Goal: Task Accomplishment & Management: Use online tool/utility

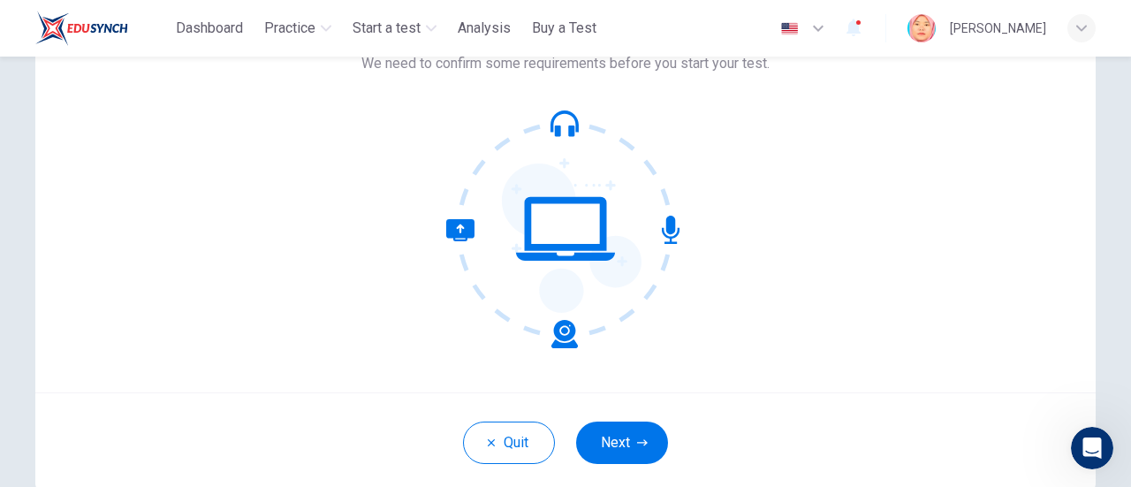
scroll to position [133, 0]
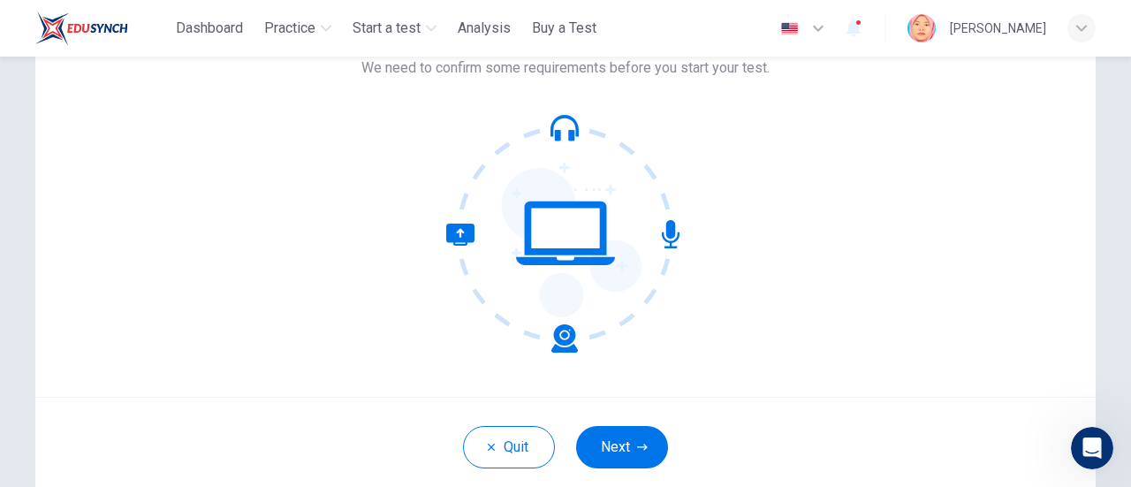
click at [1050, 400] on div "Quit Next" at bounding box center [565, 447] width 1061 height 100
click at [1050, 417] on div "Quit Next" at bounding box center [565, 447] width 1061 height 100
click at [1051, 431] on div "Quit Next" at bounding box center [565, 447] width 1061 height 100
click at [496, 447] on button "Quit" at bounding box center [509, 447] width 92 height 42
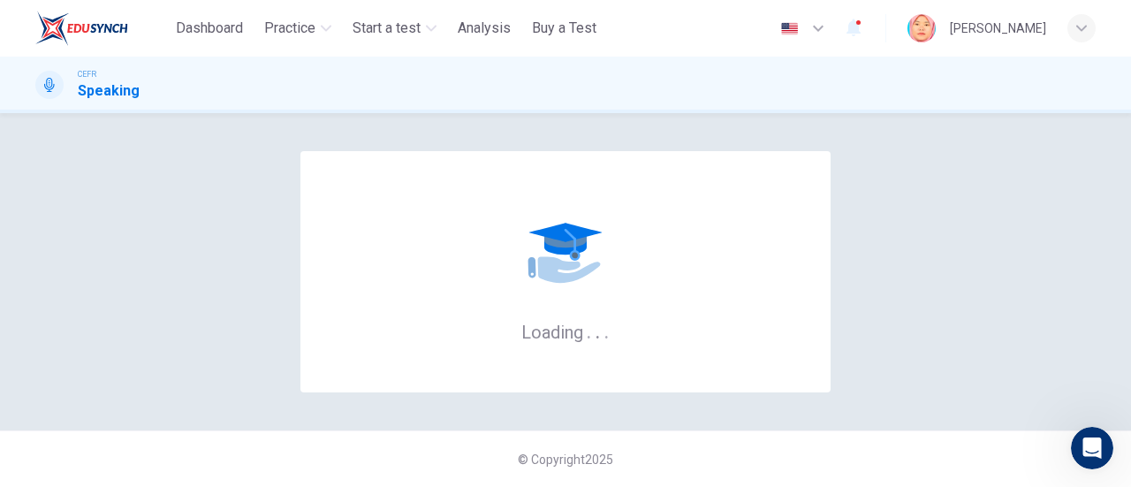
scroll to position [3058, 0]
click at [1030, 343] on div "Loading . . ." at bounding box center [565, 271] width 1061 height 247
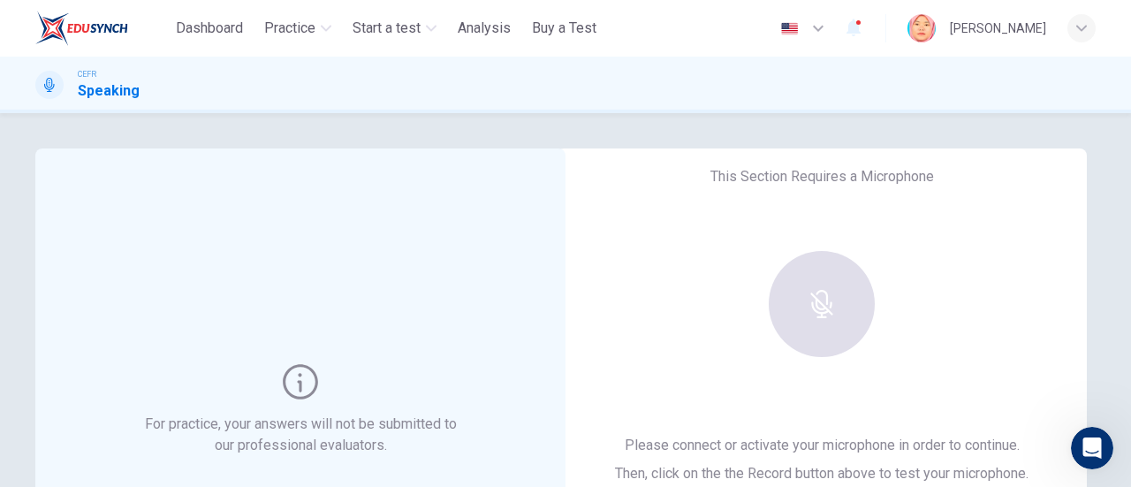
click at [15, 200] on div "For practice, your answers will not be submitted to our professional evaluators…" at bounding box center [565, 455] width 1117 height 614
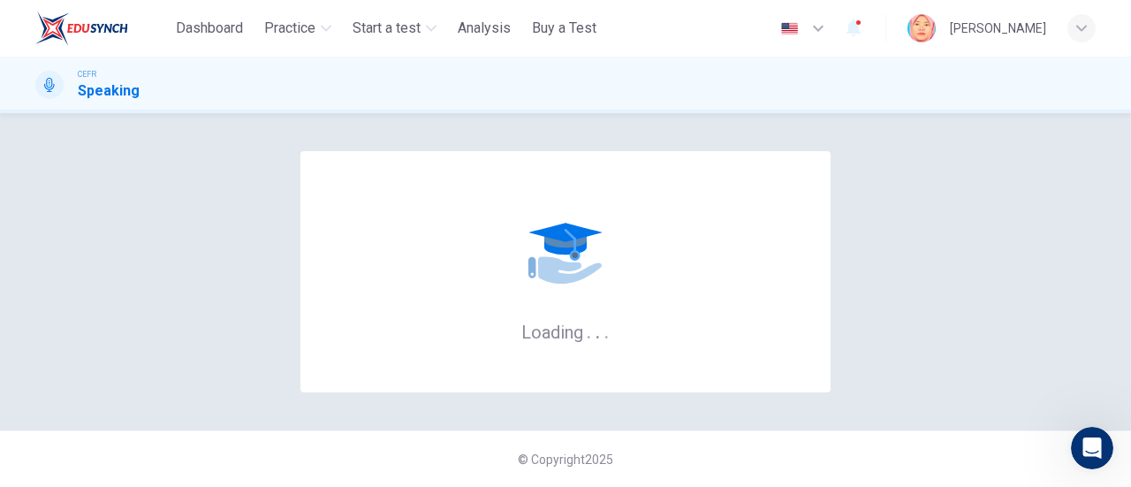
scroll to position [3058, 0]
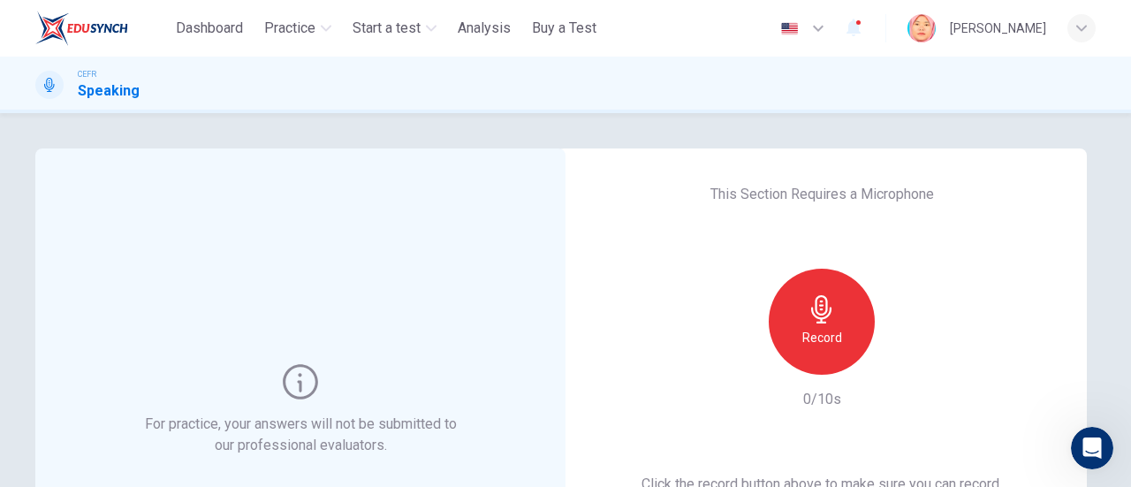
click at [818, 324] on div "Record" at bounding box center [822, 322] width 106 height 106
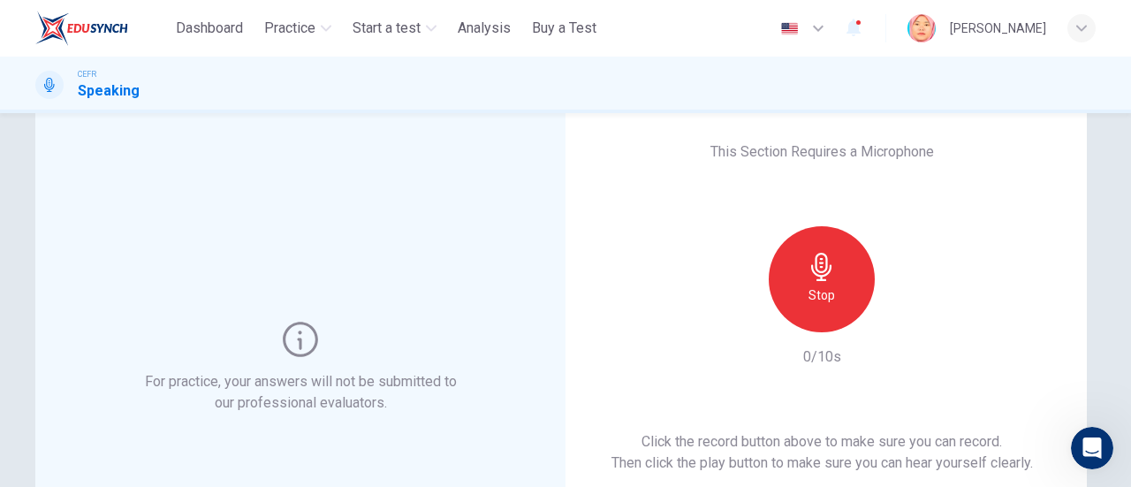
scroll to position [48, 0]
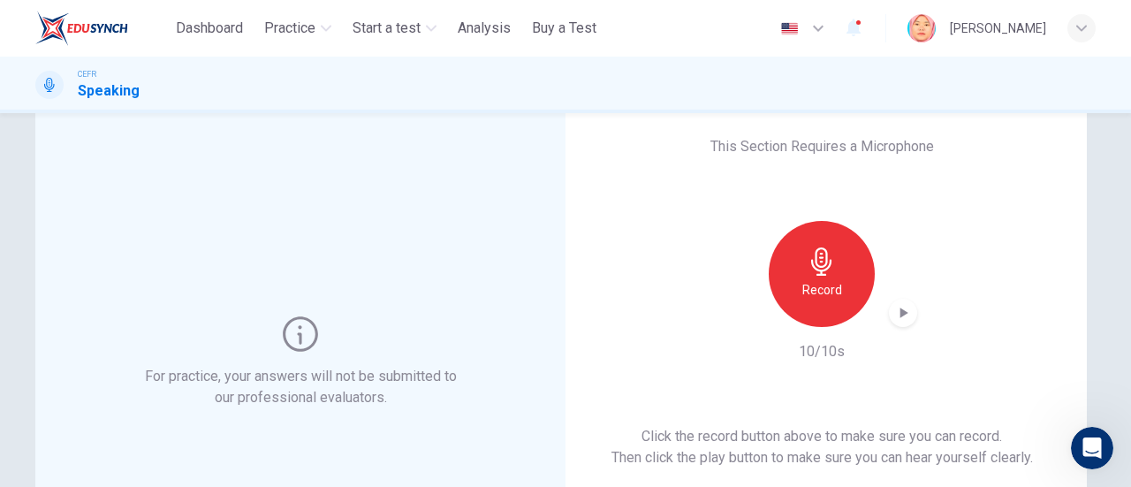
click at [901, 312] on icon "button" at bounding box center [905, 313] width 8 height 11
click at [900, 316] on icon "button" at bounding box center [903, 313] width 18 height 18
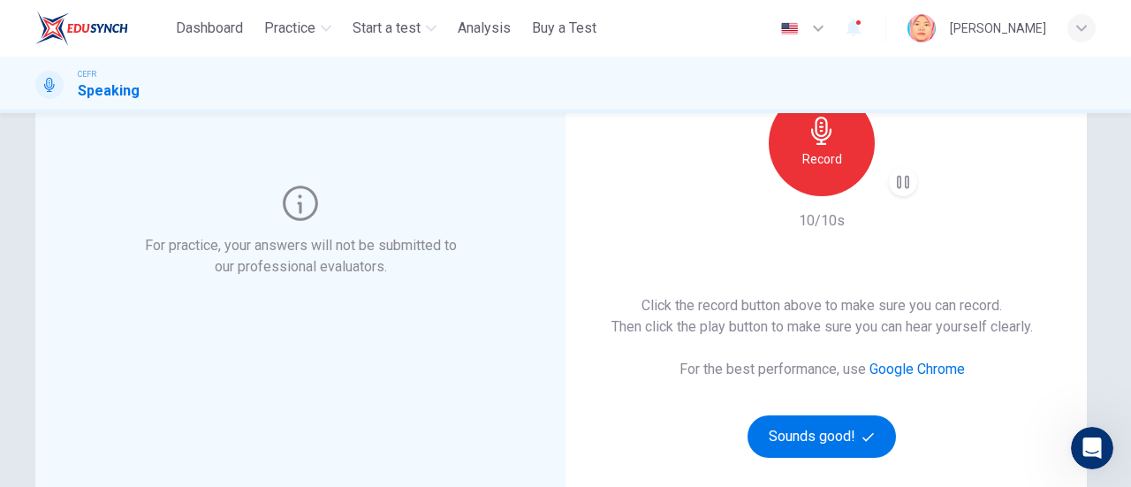
scroll to position [188, 0]
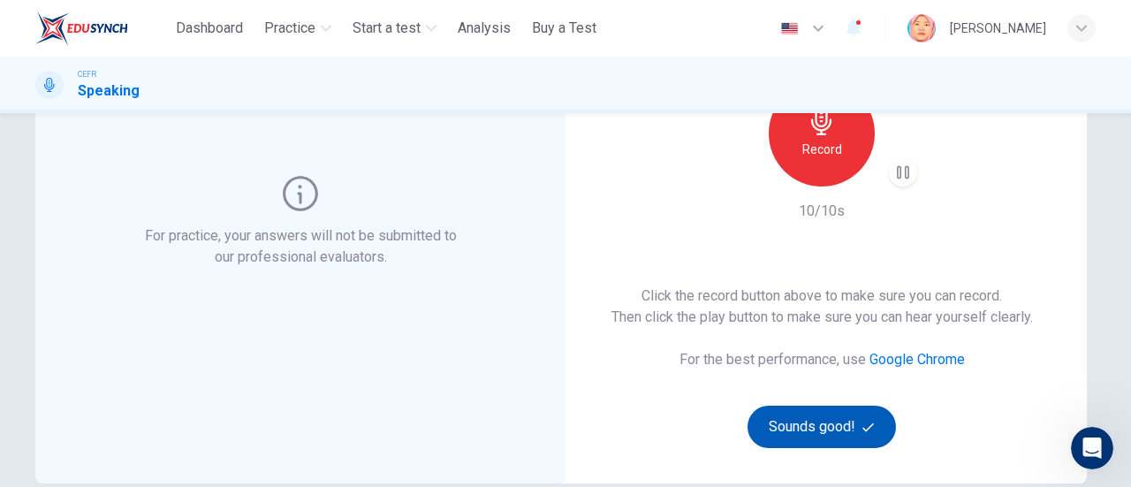
click at [833, 431] on button "Sounds good!" at bounding box center [822, 427] width 148 height 42
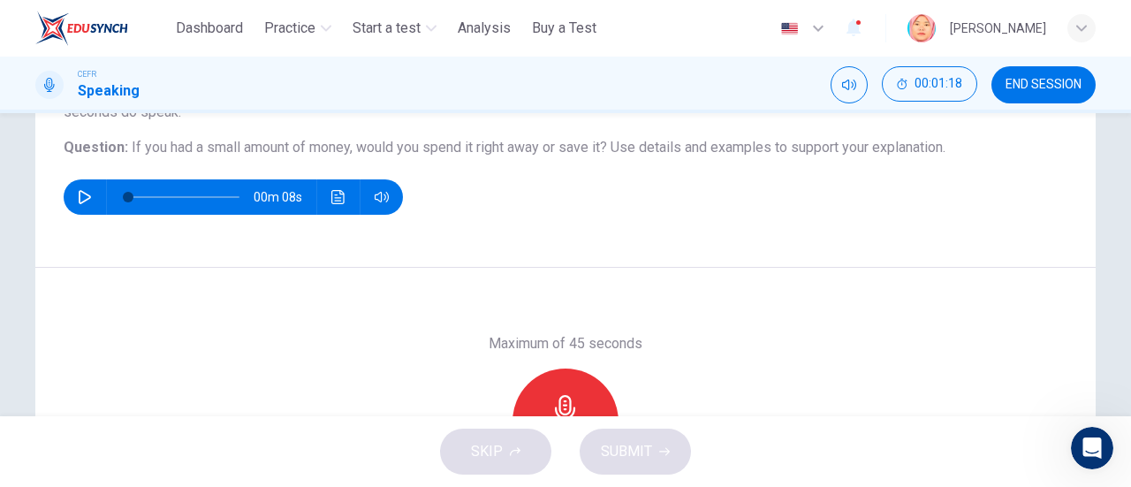
click at [82, 195] on icon "button" at bounding box center [85, 197] width 14 height 14
type input "*"
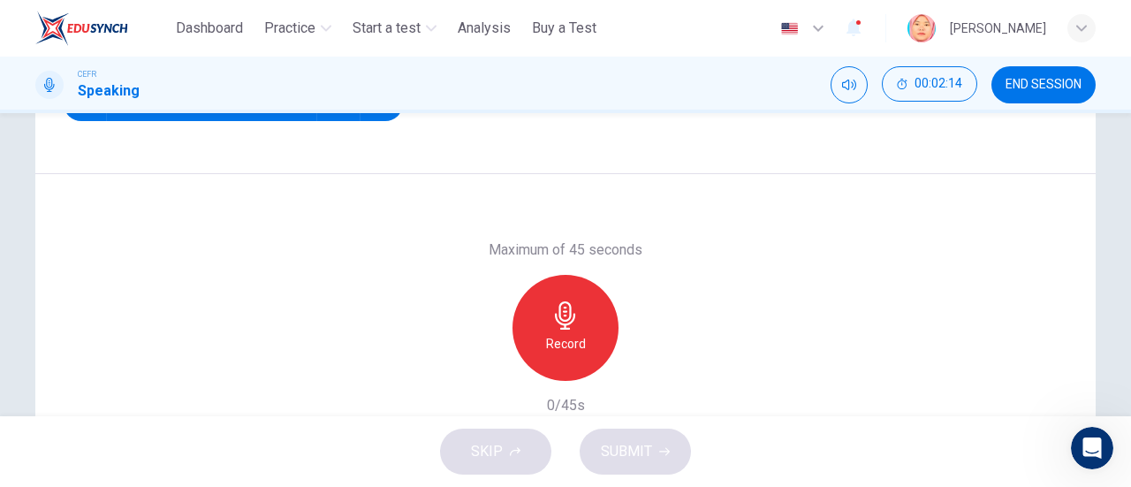
scroll to position [293, 0]
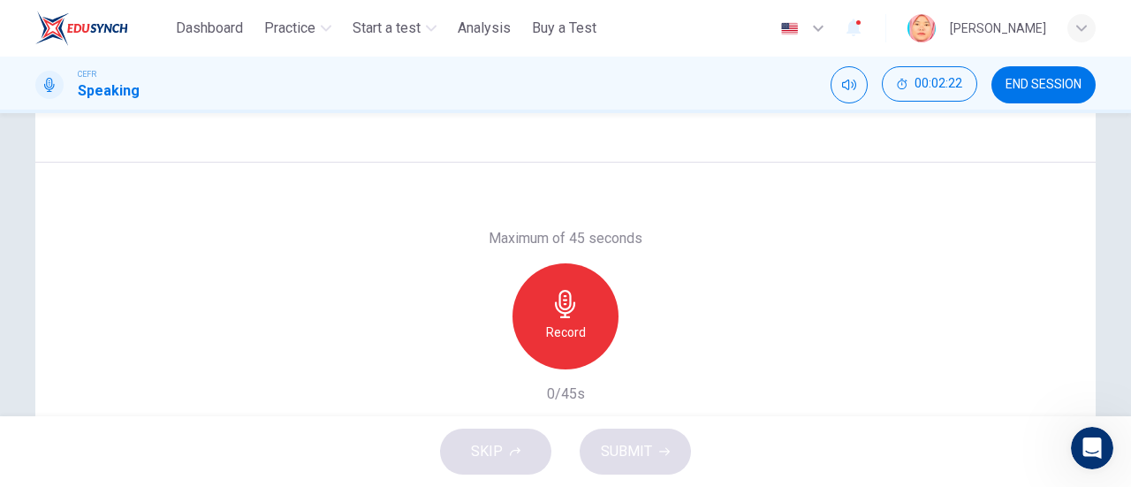
click at [567, 327] on h6 "Record" at bounding box center [566, 332] width 40 height 21
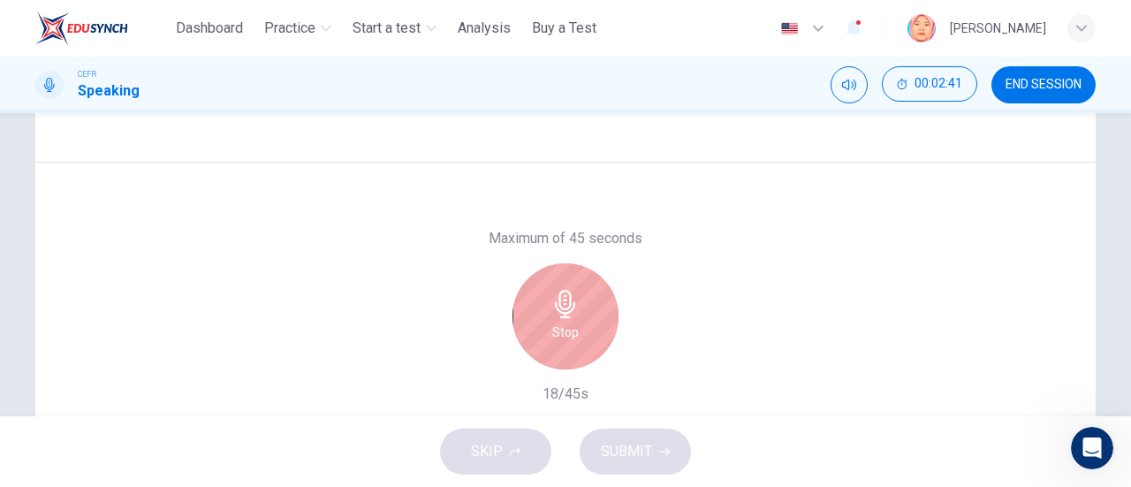
click at [560, 322] on h6 "Stop" at bounding box center [565, 332] width 27 height 21
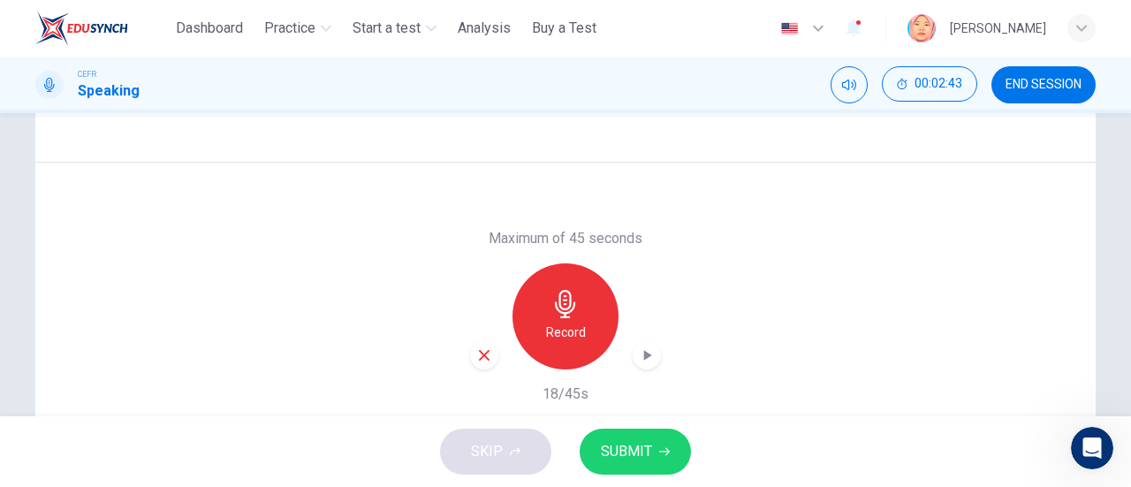
click at [629, 460] on span "SUBMIT" at bounding box center [626, 451] width 51 height 25
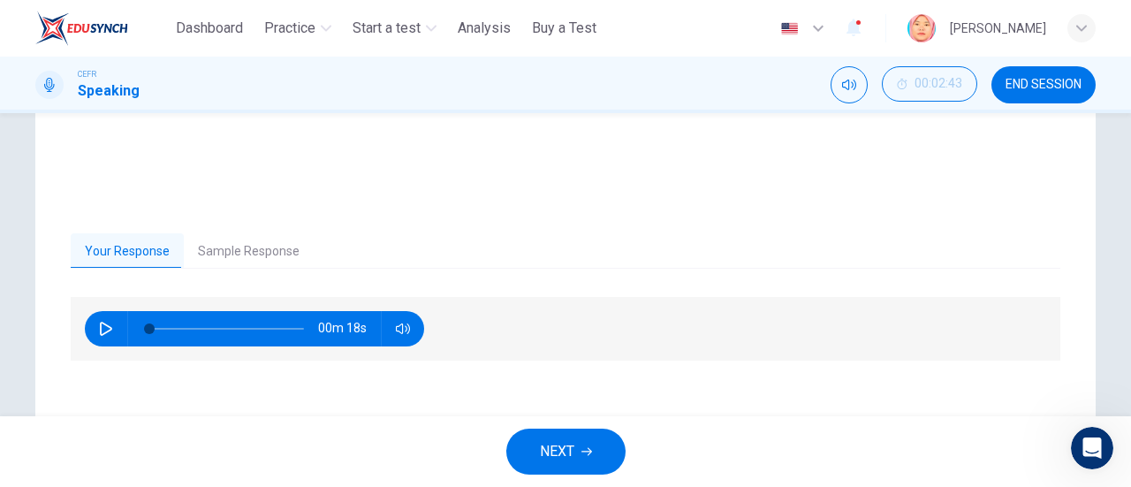
scroll to position [382, 0]
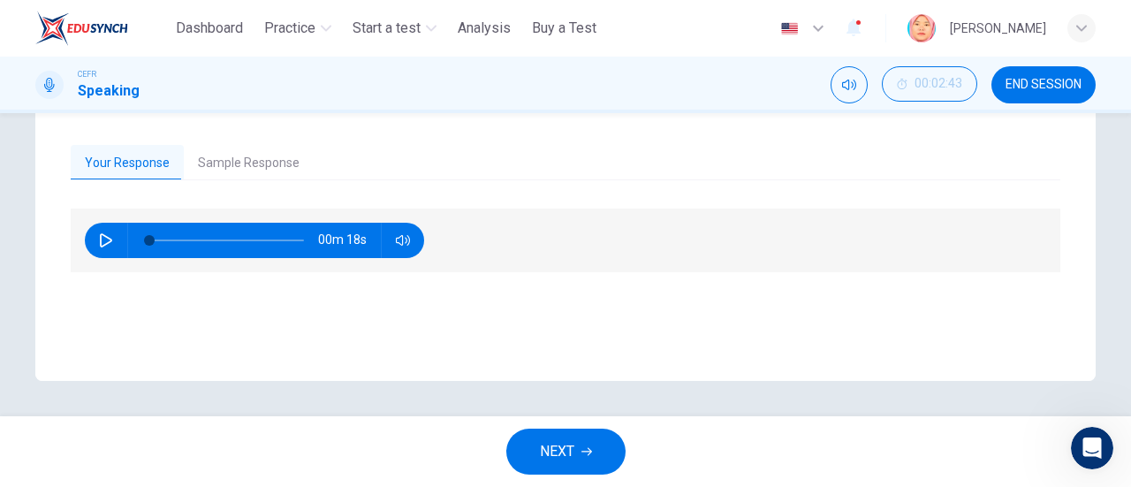
click at [101, 239] on icon "button" at bounding box center [106, 240] width 14 height 14
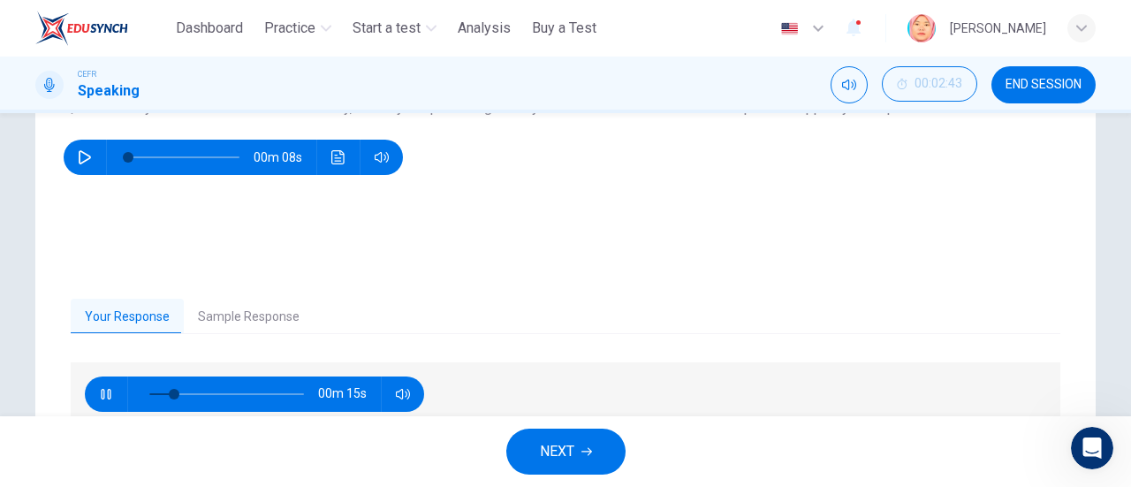
scroll to position [247, 0]
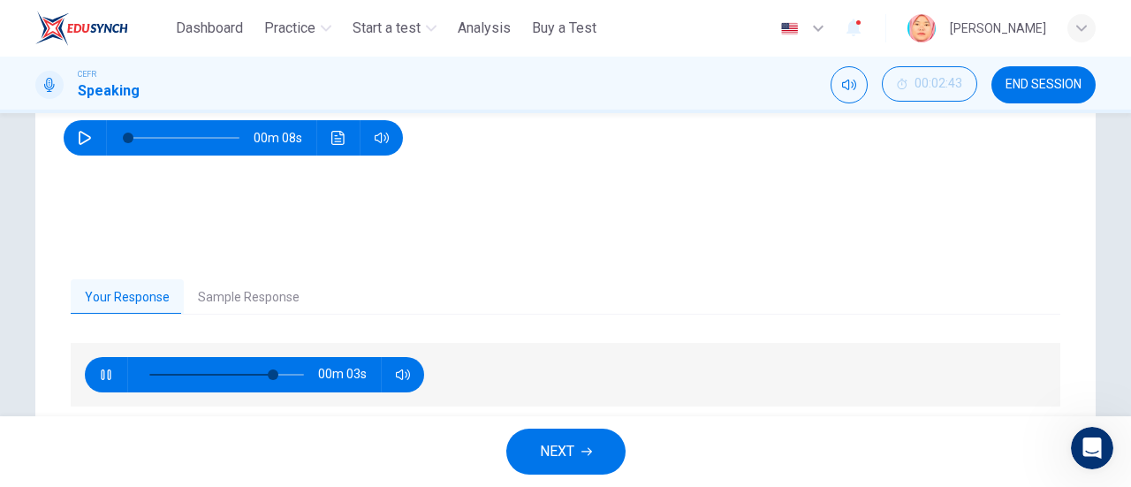
type input "**"
click at [245, 306] on button "Sample Response" at bounding box center [249, 297] width 130 height 37
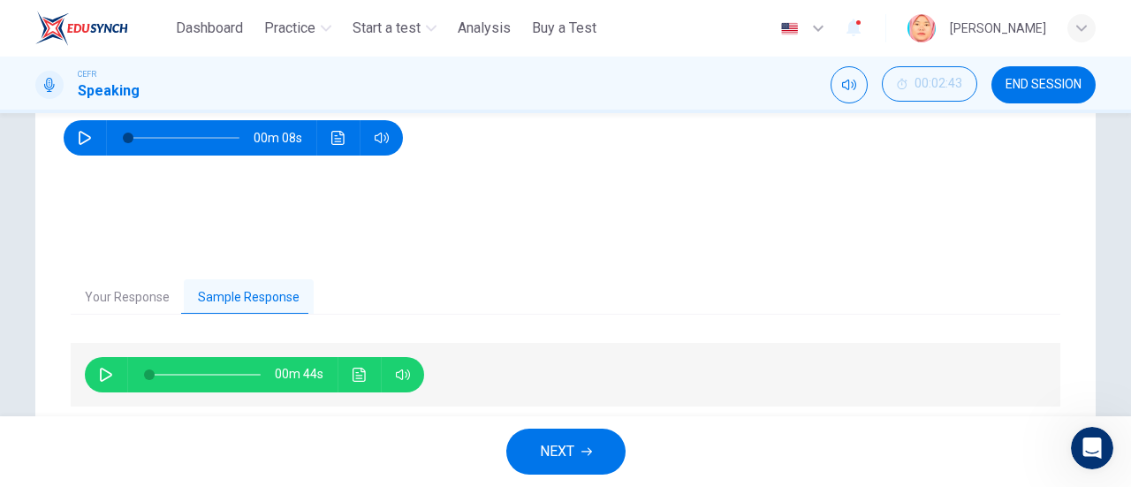
click at [99, 375] on icon "button" at bounding box center [106, 375] width 14 height 14
click at [357, 377] on icon "Click to see the audio transcription" at bounding box center [359, 375] width 13 height 14
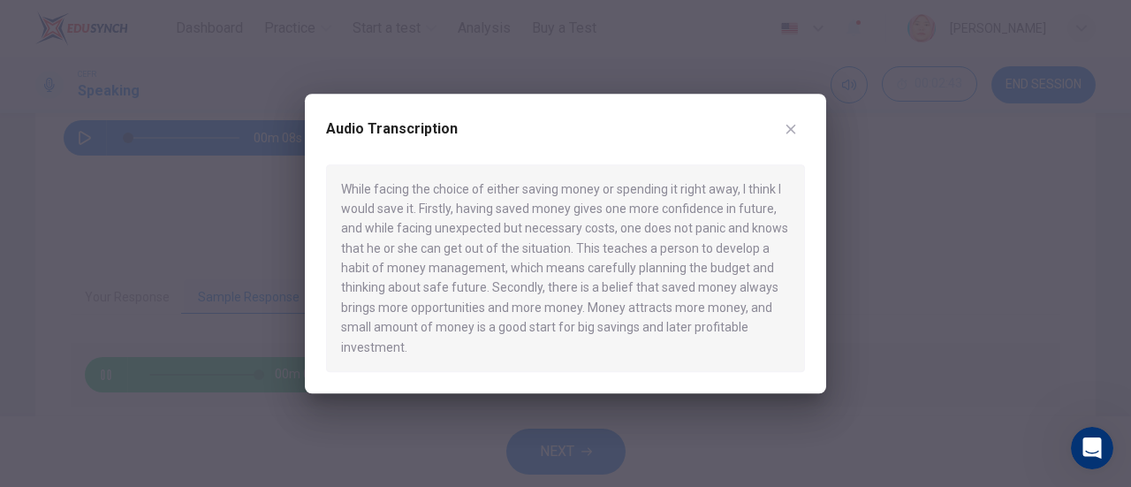
type input "*"
click at [796, 126] on icon "button" at bounding box center [791, 129] width 14 height 14
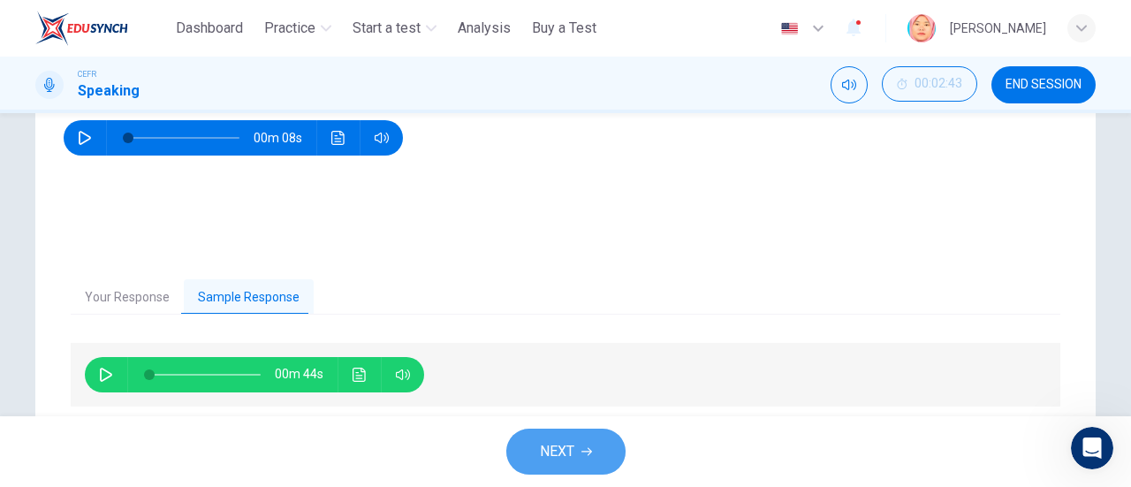
click at [569, 447] on span "NEXT" at bounding box center [557, 451] width 34 height 25
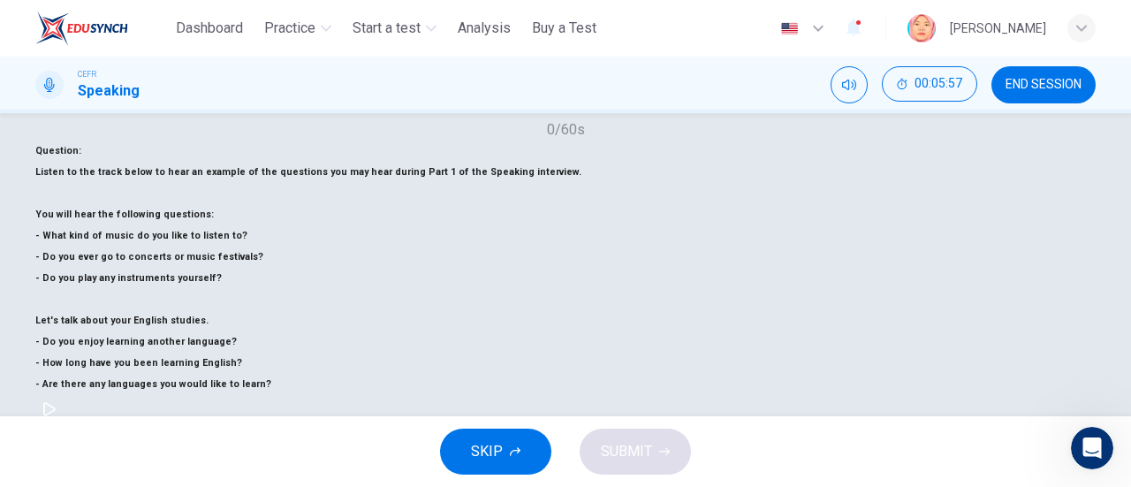
scroll to position [308, 0]
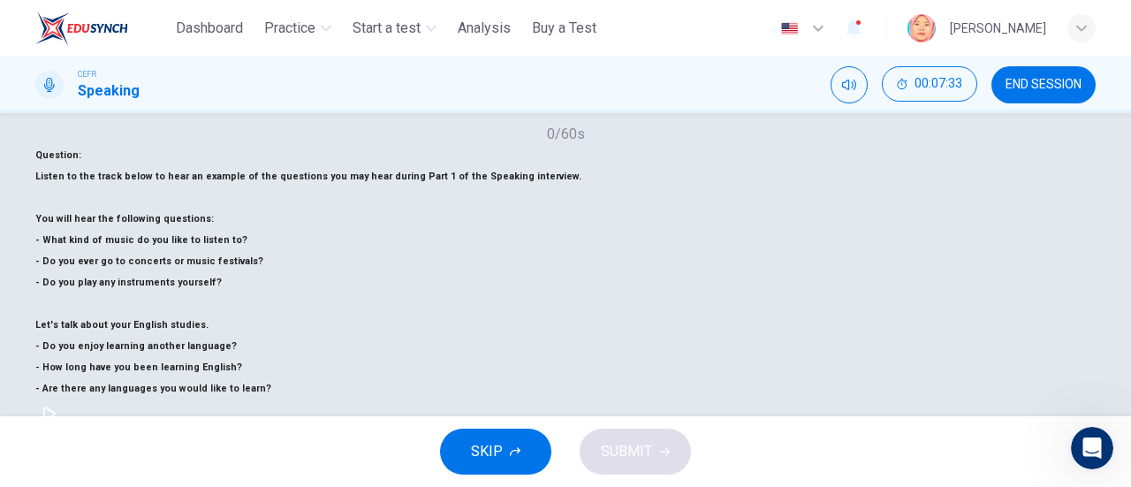
click at [64, 467] on button "Click to see the audio transcription" at bounding box center [49, 481] width 28 height 28
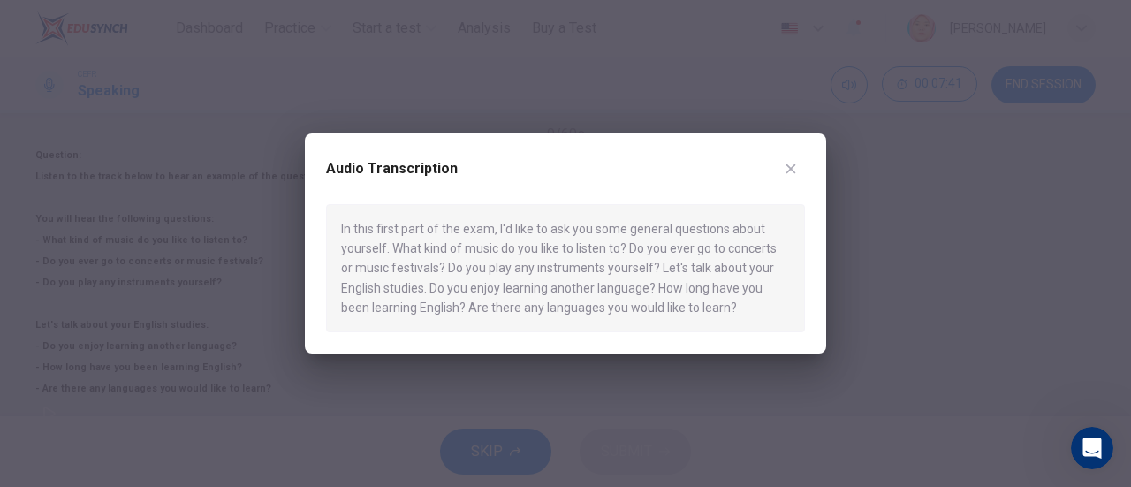
click at [790, 168] on icon "button" at bounding box center [792, 169] width 10 height 10
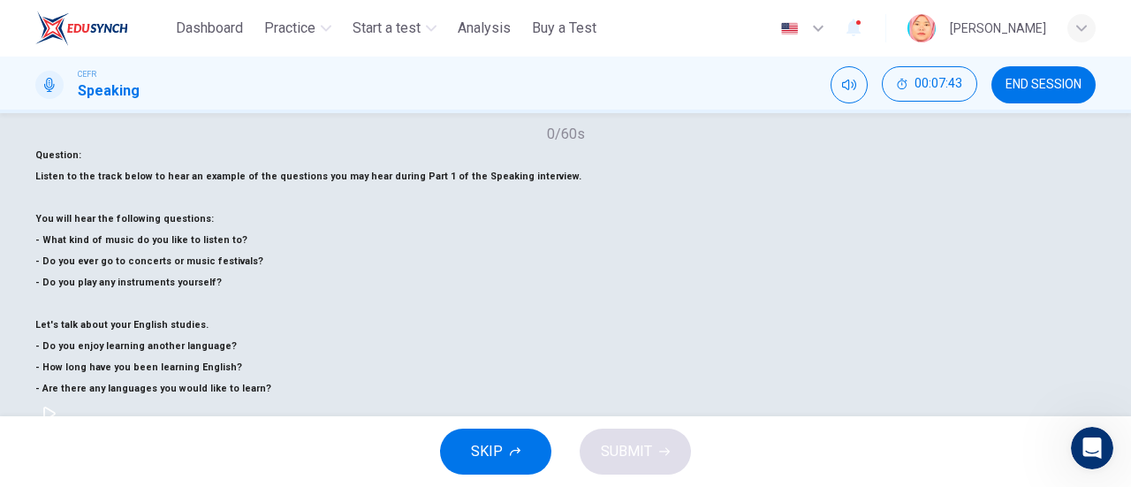
click at [57, 407] on icon "button" at bounding box center [49, 414] width 14 height 14
type input "*"
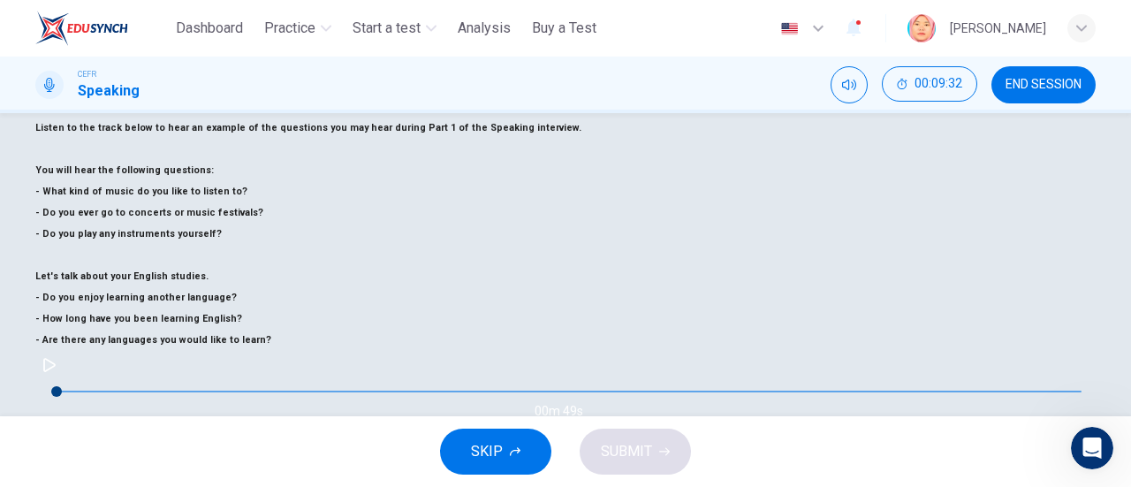
scroll to position [358, 0]
click at [633, 460] on span "SUBMIT" at bounding box center [626, 451] width 51 height 25
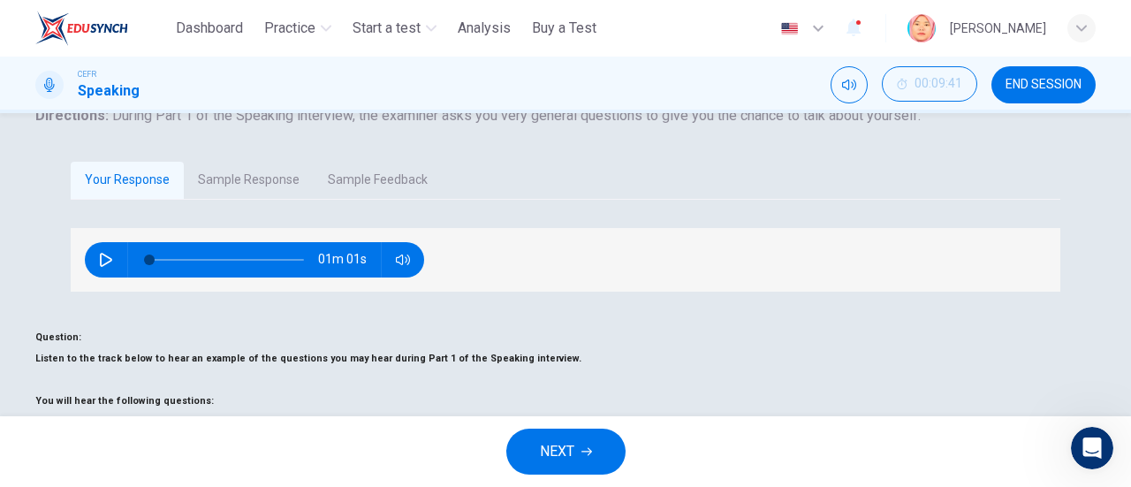
scroll to position [145, 0]
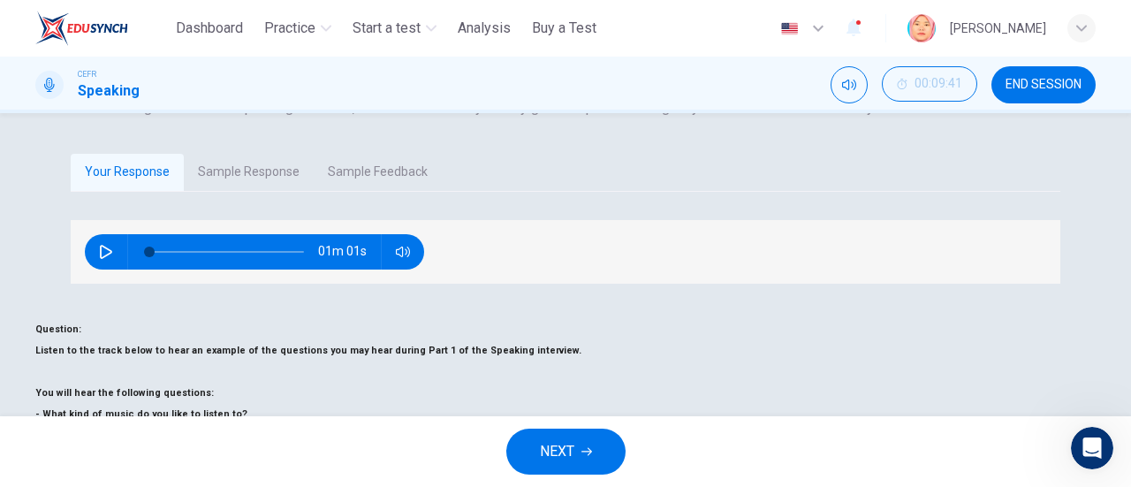
scroll to position [161, 0]
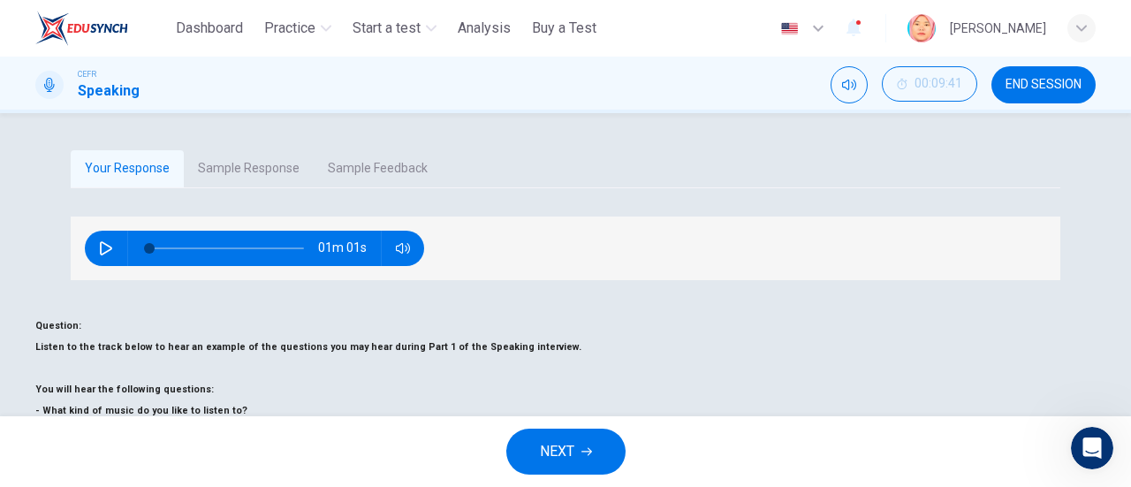
type input "**"
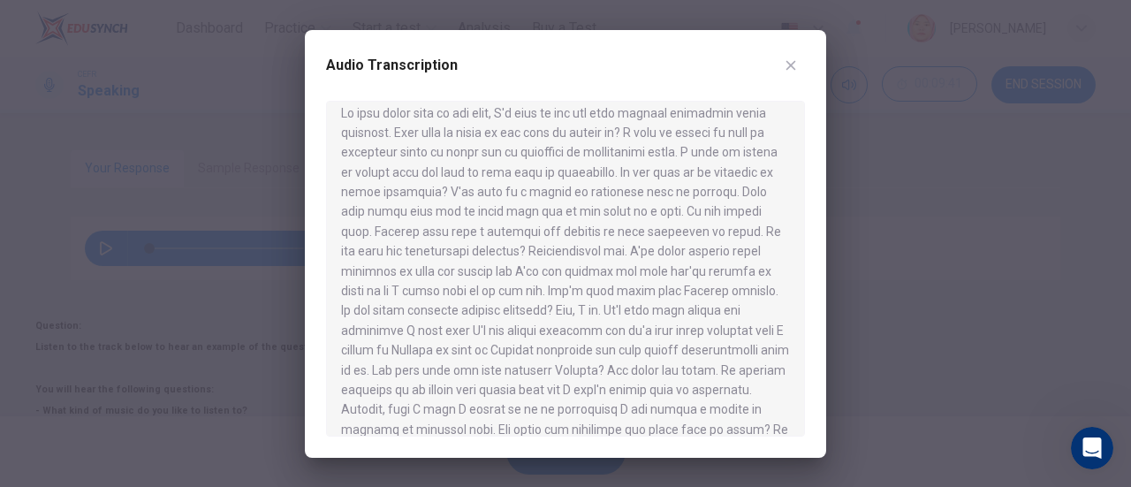
scroll to position [12, 0]
click at [1130, 349] on div at bounding box center [565, 243] width 1131 height 487
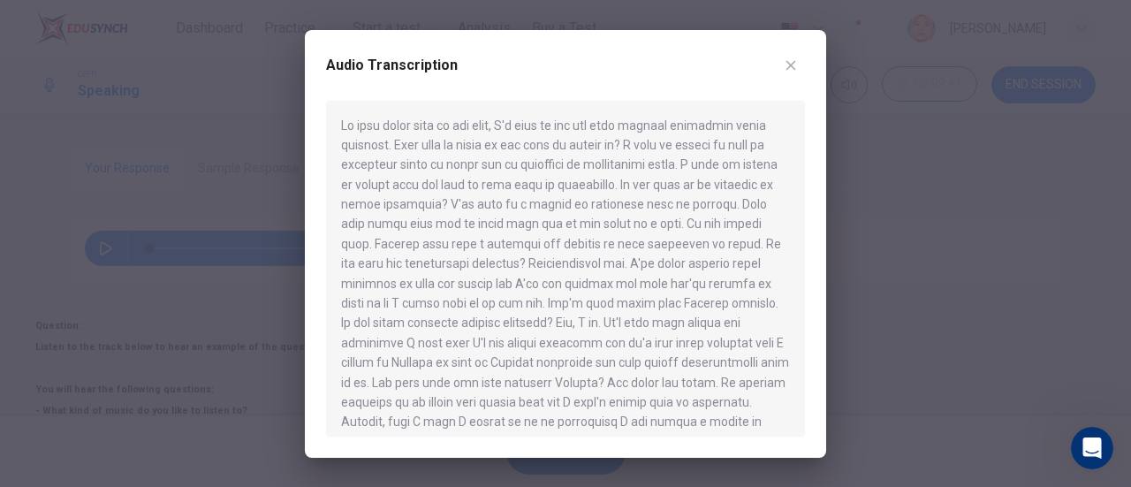
click at [791, 60] on icon "button" at bounding box center [791, 65] width 14 height 14
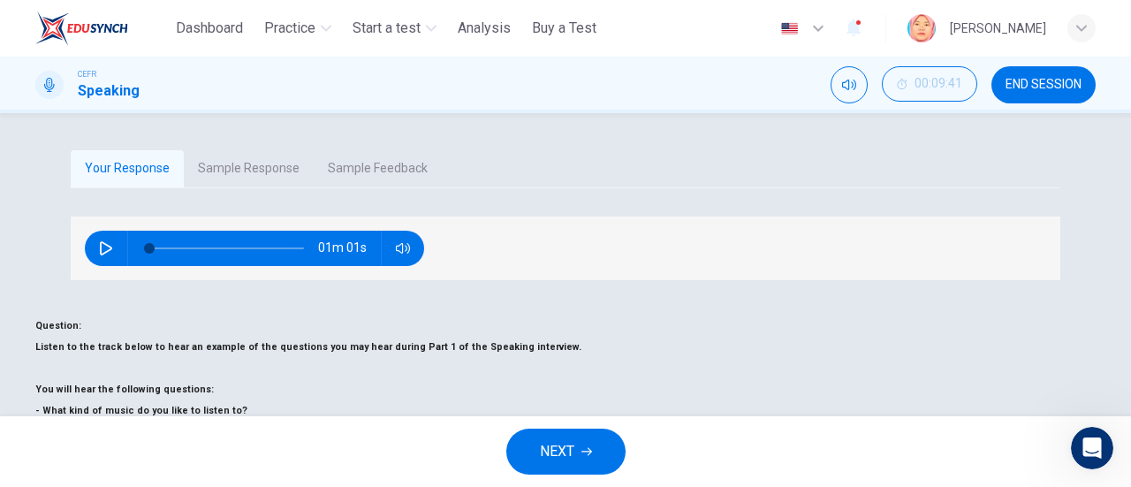
type input "**"
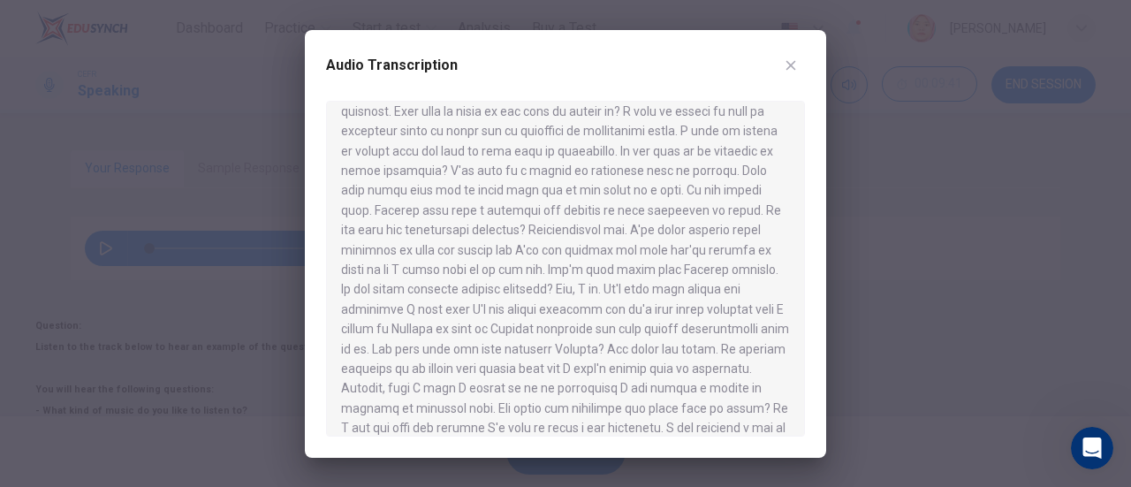
scroll to position [88, 0]
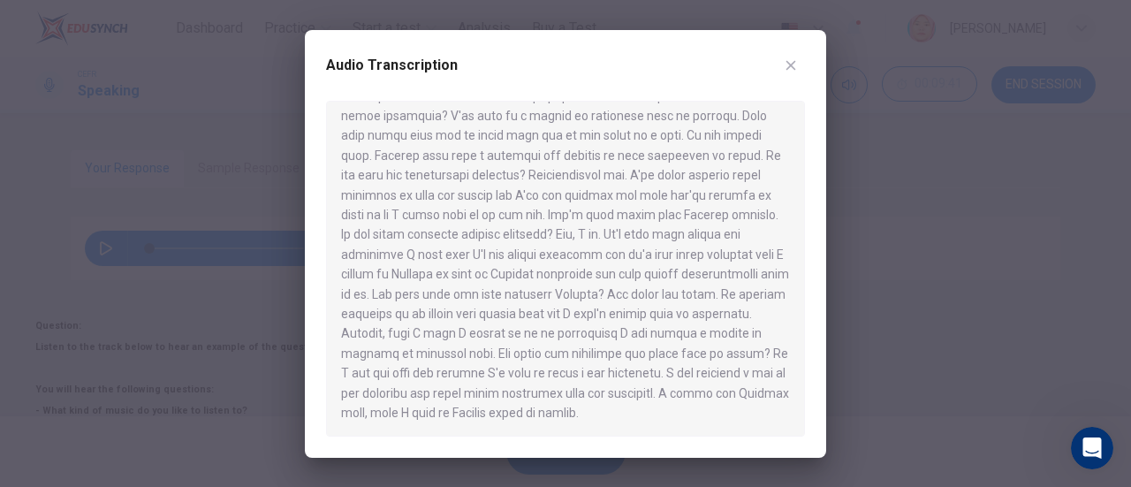
type input "*"
click at [794, 59] on icon "button" at bounding box center [791, 65] width 14 height 14
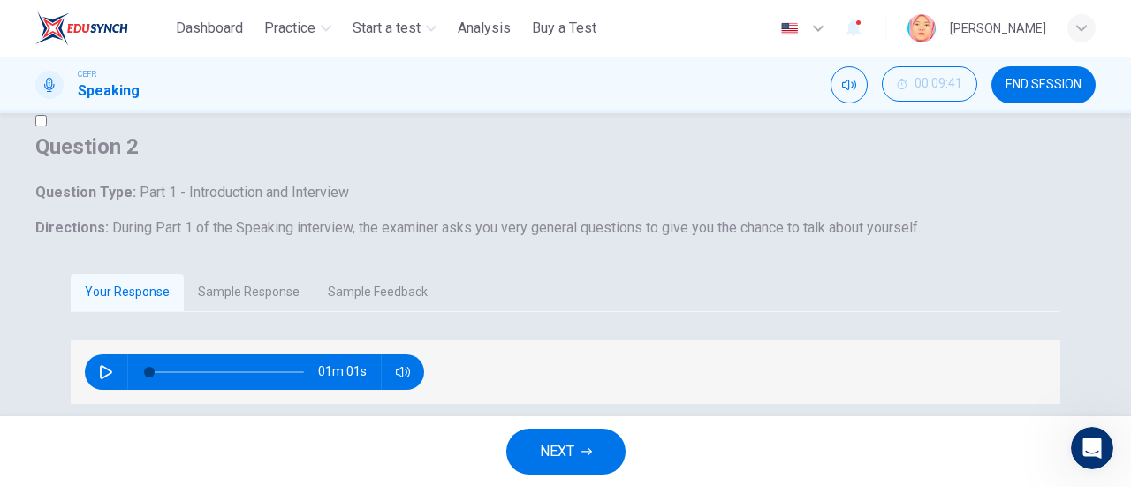
scroll to position [0, 0]
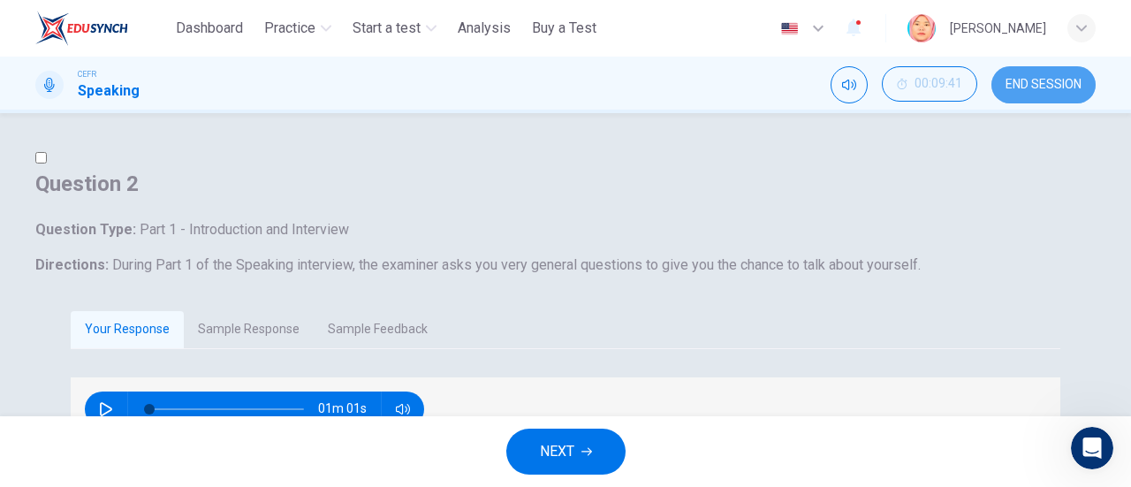
click at [1034, 86] on span "END SESSION" at bounding box center [1044, 85] width 76 height 14
